Goal: Browse casually

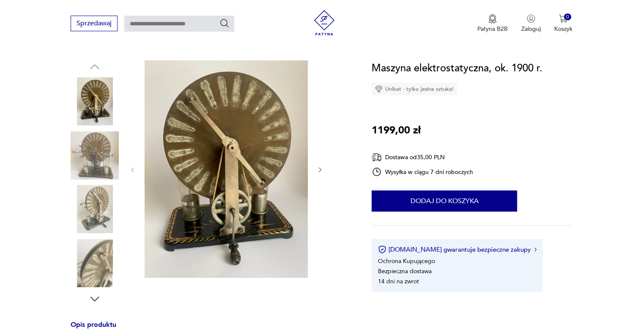
click at [320, 172] on icon "button" at bounding box center [320, 170] width 7 height 7
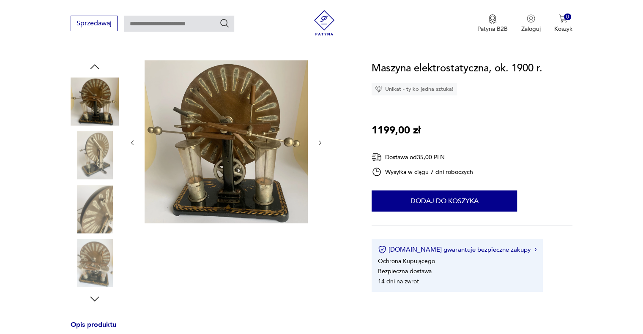
click at [320, 142] on icon "button" at bounding box center [320, 142] width 7 height 7
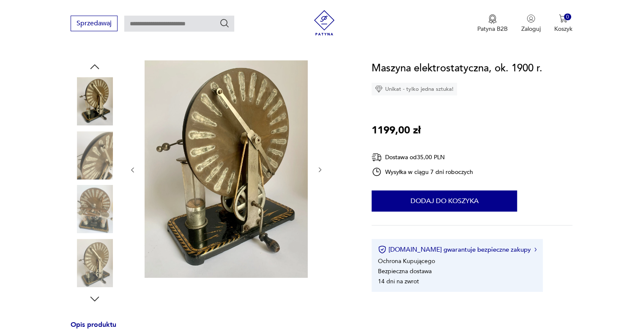
click at [319, 168] on icon "button" at bounding box center [320, 170] width 3 height 5
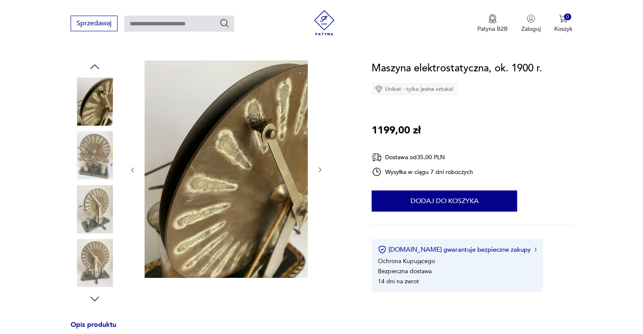
click at [319, 168] on icon "button" at bounding box center [320, 170] width 3 height 5
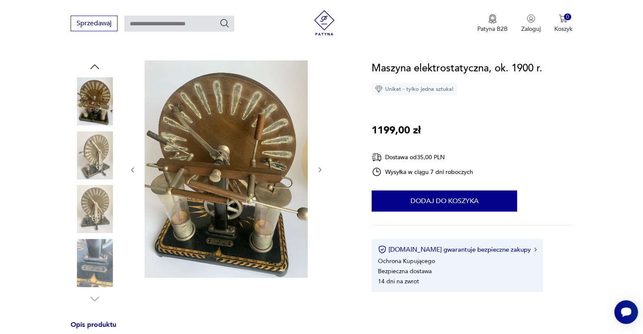
click at [322, 169] on icon "button" at bounding box center [320, 170] width 7 height 7
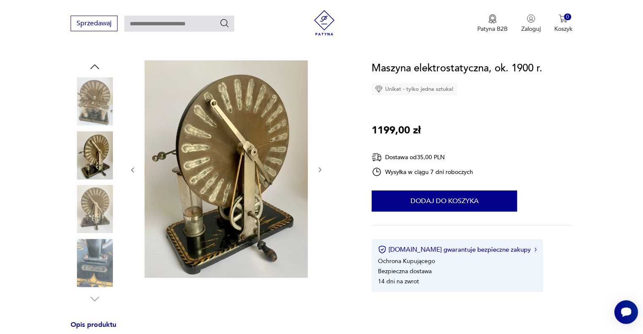
click at [322, 169] on icon "button" at bounding box center [320, 170] width 7 height 7
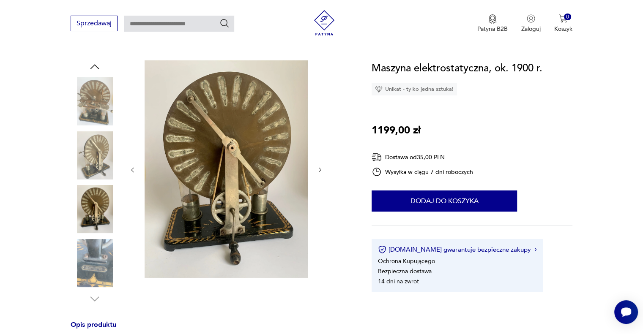
click at [322, 169] on icon "button" at bounding box center [320, 170] width 7 height 7
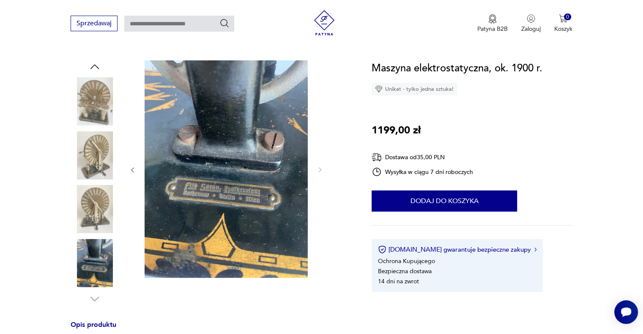
click at [134, 166] on button "button" at bounding box center [132, 170] width 7 height 8
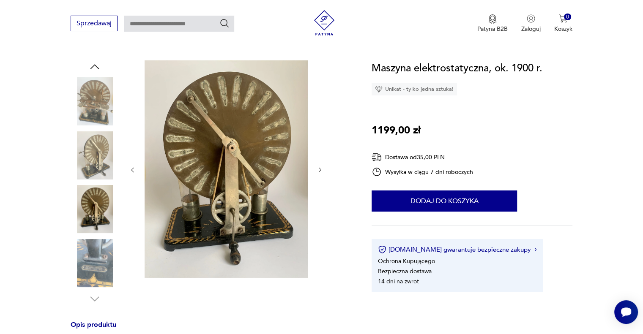
click at [134, 166] on button "button" at bounding box center [132, 170] width 7 height 8
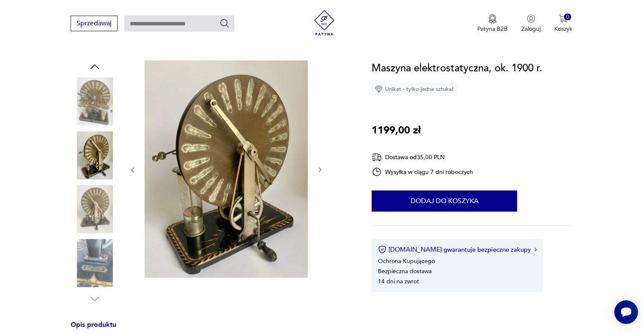
click at [134, 166] on button "button" at bounding box center [132, 170] width 7 height 8
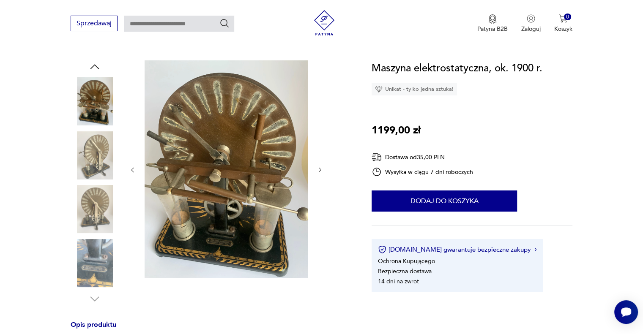
click at [134, 166] on button "button" at bounding box center [132, 170] width 7 height 8
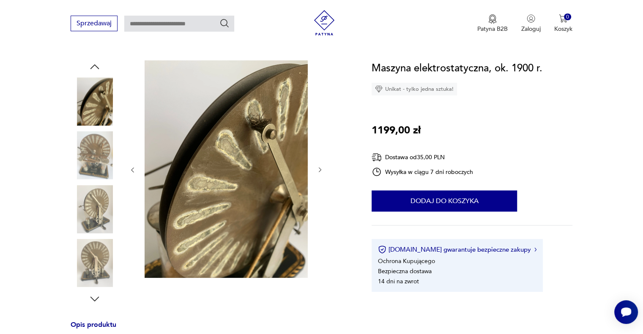
click at [134, 166] on button "button" at bounding box center [132, 170] width 7 height 8
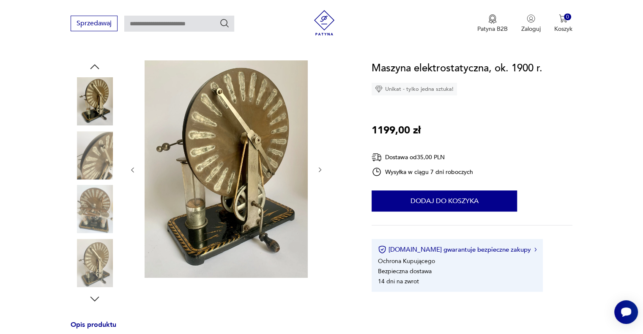
click at [134, 166] on button "button" at bounding box center [132, 170] width 7 height 8
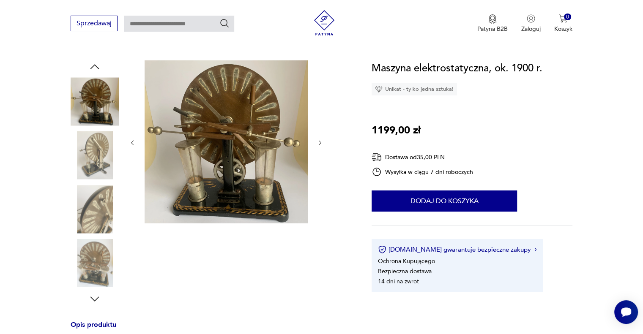
click at [134, 166] on div at bounding box center [226, 142] width 194 height 165
click at [130, 139] on button "button" at bounding box center [132, 143] width 7 height 8
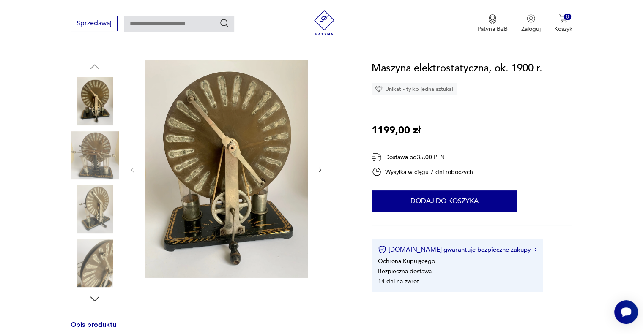
click at [130, 138] on div at bounding box center [226, 169] width 194 height 219
